Goal: Contribute content: Add original content to the website for others to see

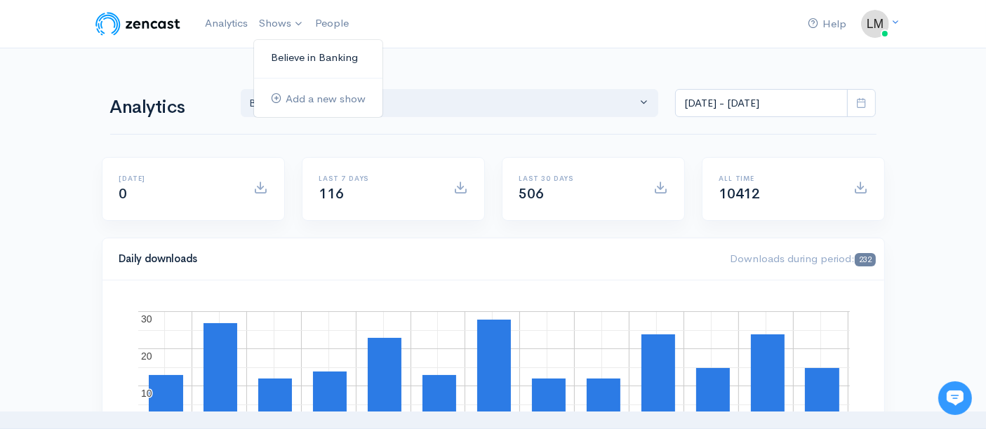
click at [281, 52] on link "Believe in Banking" at bounding box center [318, 58] width 128 height 25
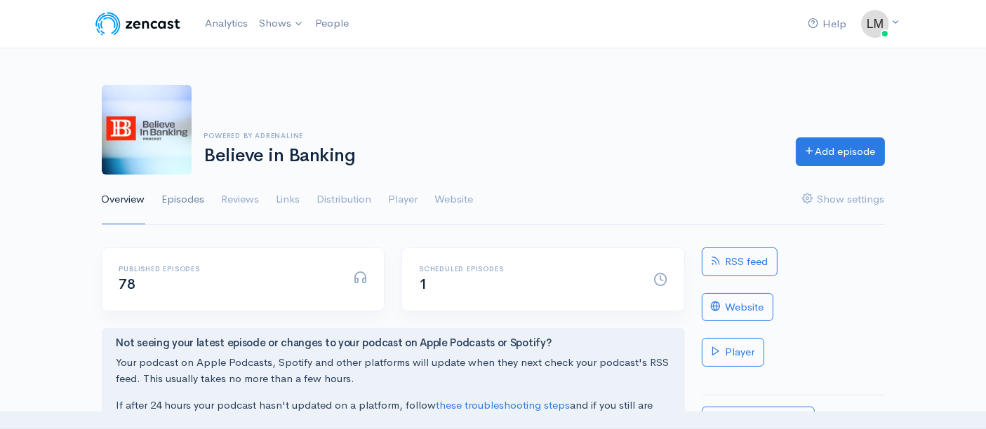
click at [192, 195] on link "Episodes" at bounding box center [183, 200] width 43 height 51
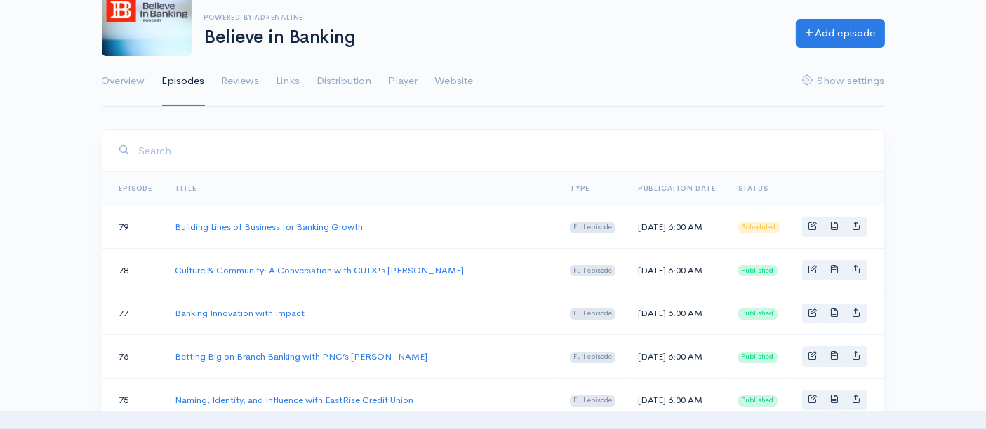
scroll to position [156, 0]
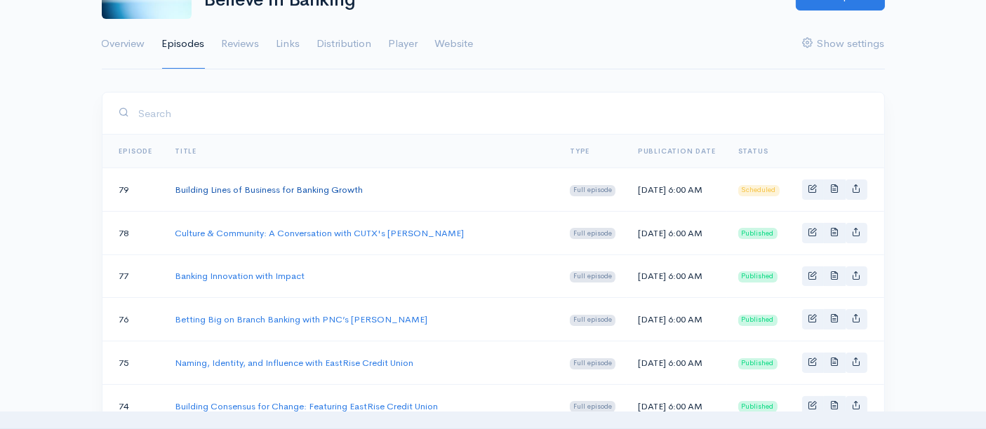
click at [314, 195] on link "Building Lines of Business for Banking Growth" at bounding box center [269, 190] width 188 height 12
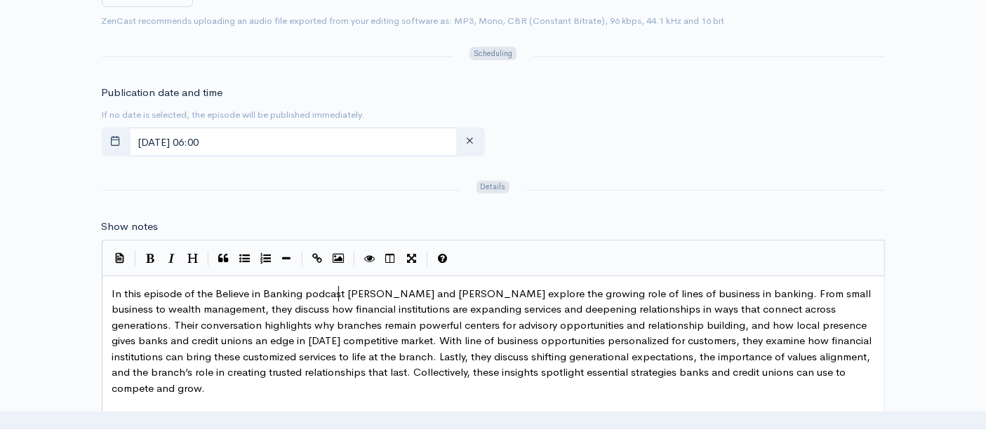
scroll to position [5, 0]
click at [340, 293] on span "In this episode of the Believe in Banking podcast [PERSON_NAME] and [PERSON_NAM…" at bounding box center [493, 341] width 763 height 108
type textarea ","
click at [166, 354] on span "In this episode of the Believe in Banking podcast, [PERSON_NAME] and [PERSON_NA…" at bounding box center [495, 341] width 766 height 108
click at [274, 360] on span "In this episode of the Believe in Banking podcast, [PERSON_NAME] and [PERSON_NA…" at bounding box center [495, 341] width 766 height 108
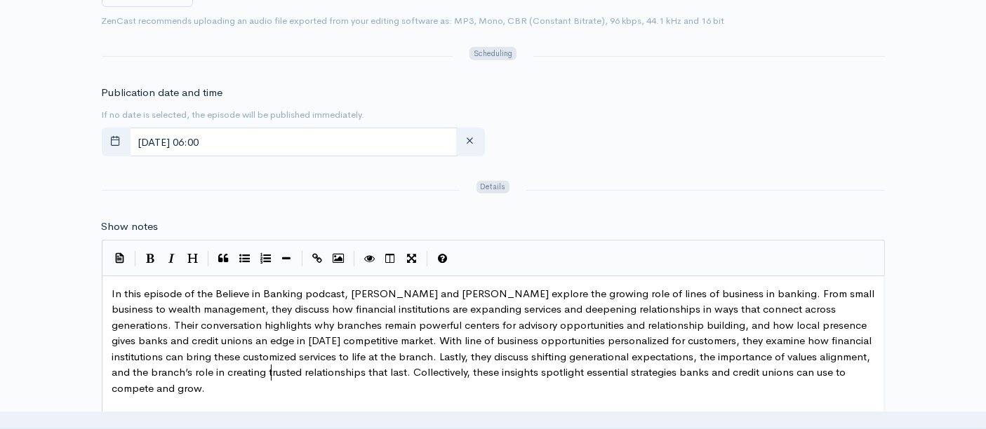
click at [272, 372] on span "In this episode of the Believe in Banking podcast, [PERSON_NAME] and [PERSON_NA…" at bounding box center [495, 341] width 766 height 108
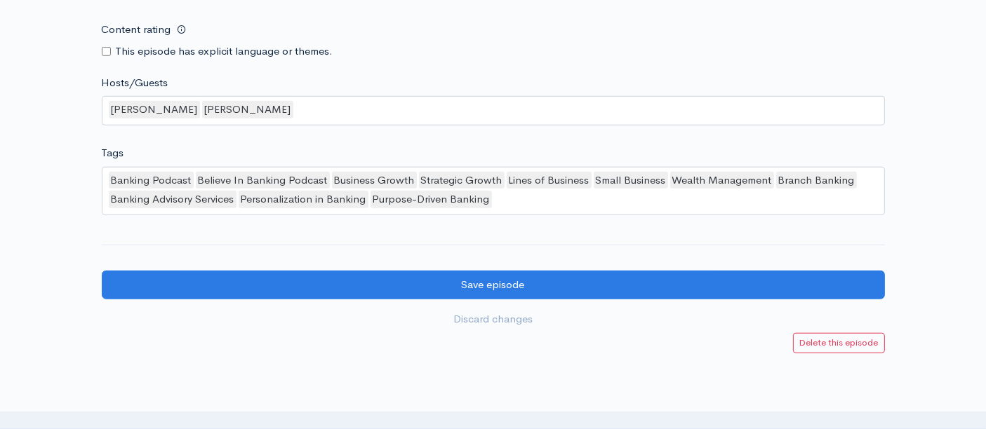
scroll to position [1247, 0]
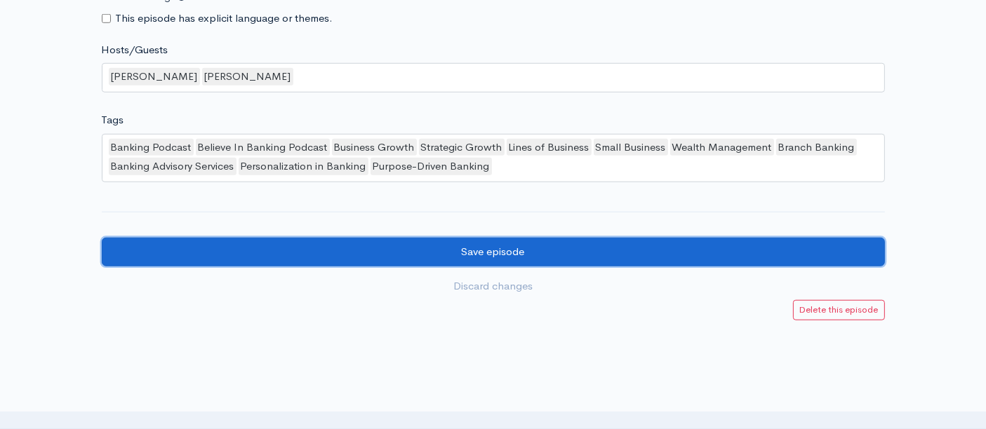
click at [338, 248] on input "Save episode" at bounding box center [493, 252] width 783 height 29
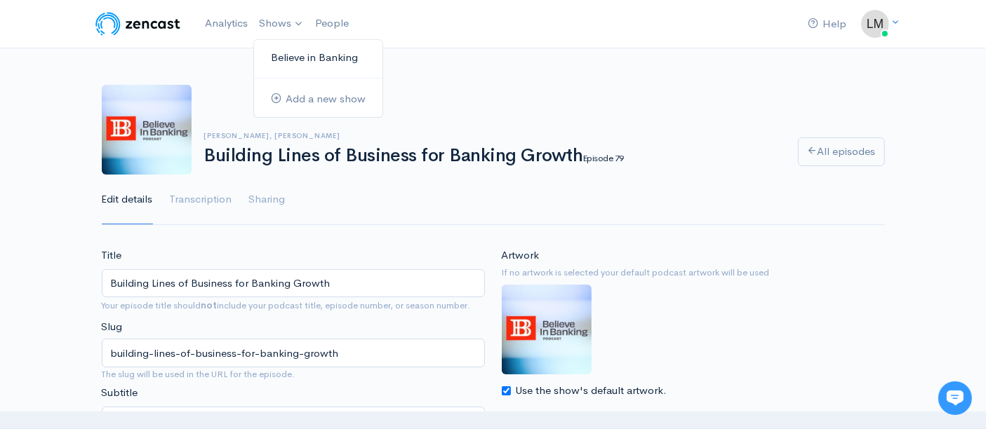
click at [286, 63] on link "Believe in Banking" at bounding box center [318, 58] width 128 height 25
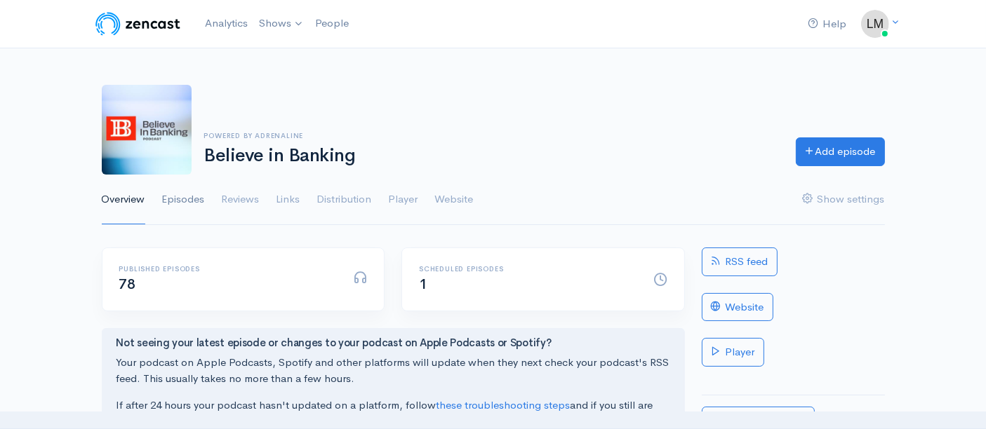
click at [184, 205] on link "Episodes" at bounding box center [183, 200] width 43 height 51
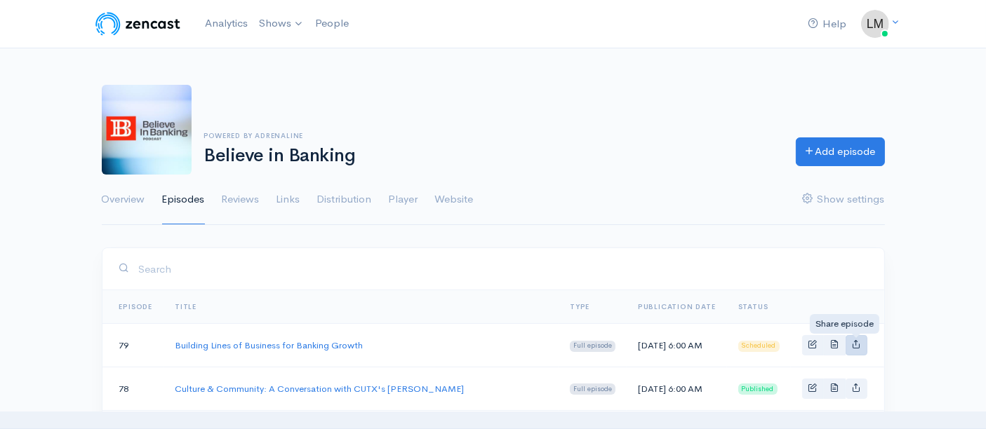
click at [853, 349] on icon "Basic example" at bounding box center [856, 344] width 9 height 9
type input "https://believe-in-banking.zencast.website/episodes/building-lines-of-business-…"
type input "https://media.zencast.fm/believe-in-banking/50bfc284-25c4-4d1c-8f05-7cd447fa703…"
type input "<iframe src='https://share.zencast.fm/embed/episode/50bfc284-25c4-4d1c-8f05-7cd…"
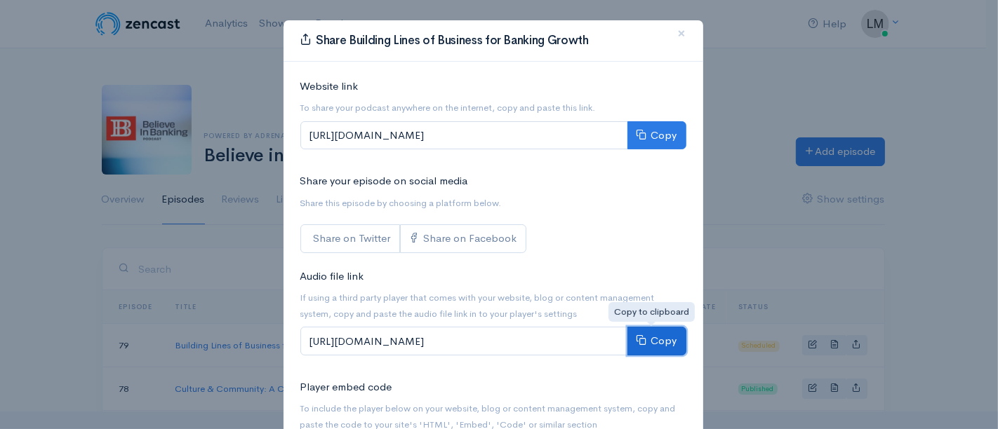
click at [646, 340] on button "Copy" at bounding box center [656, 341] width 59 height 29
click at [678, 32] on span "×" at bounding box center [682, 33] width 8 height 20
